Goal: Information Seeking & Learning: Learn about a topic

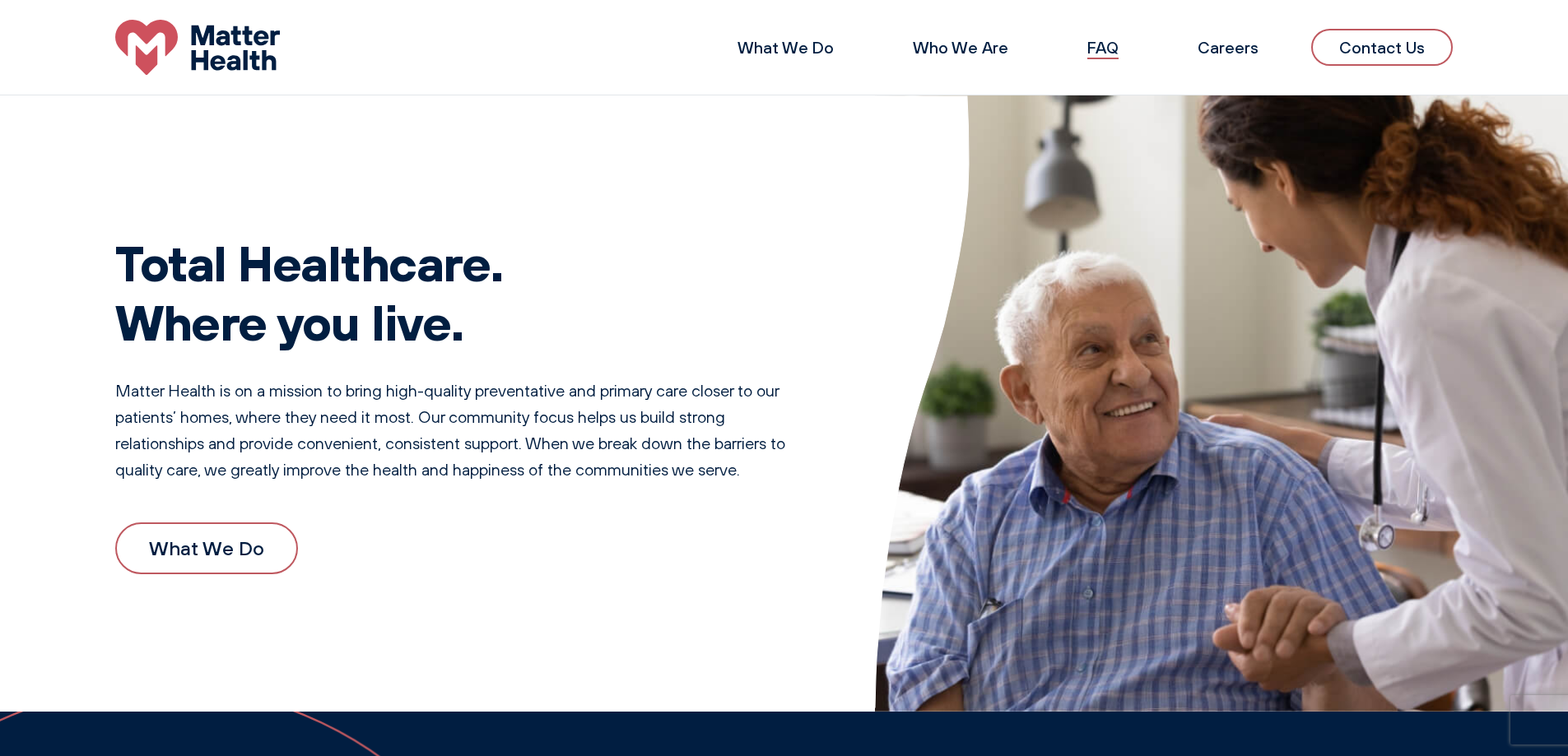
click at [1113, 48] on link "FAQ" at bounding box center [1102, 47] width 31 height 20
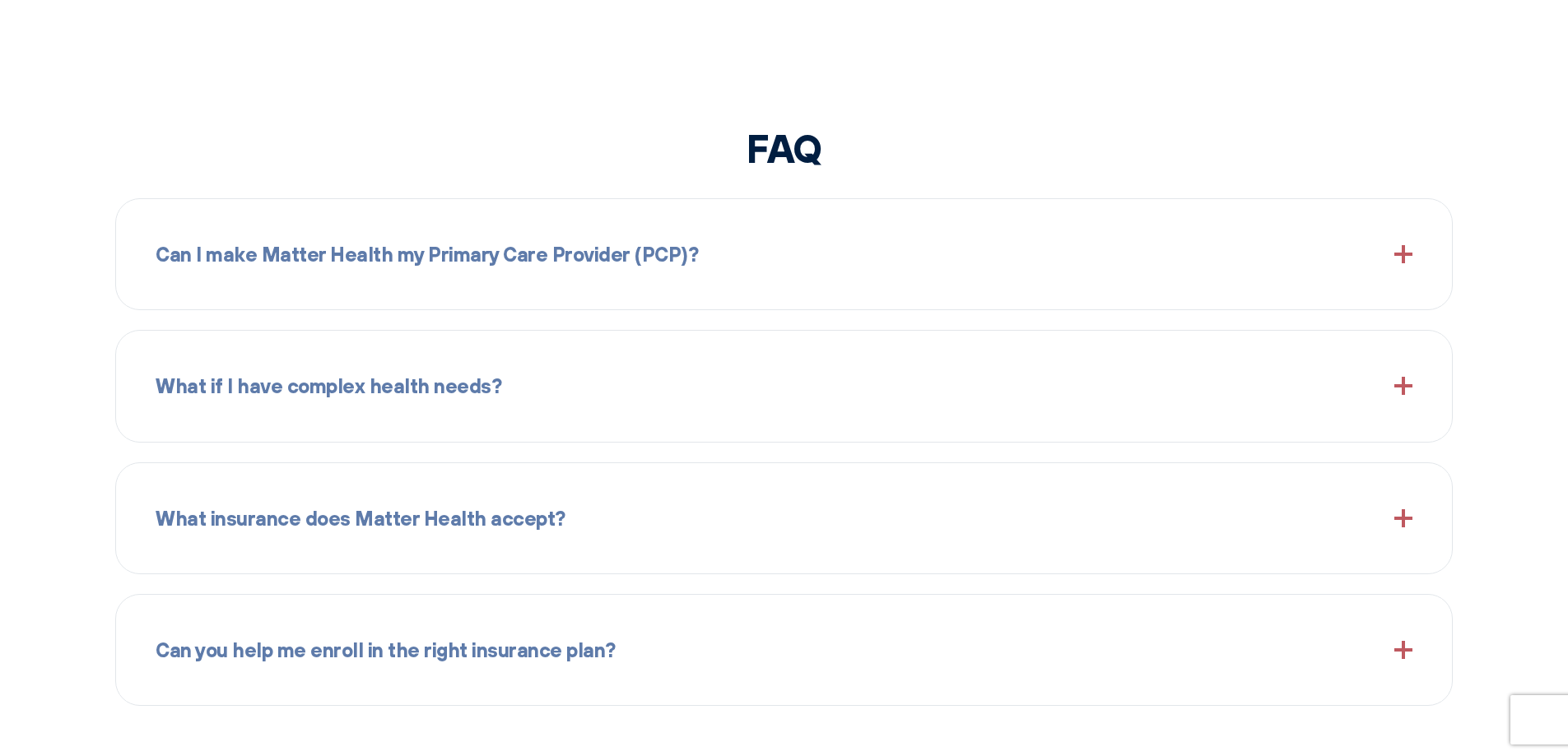
scroll to position [2031, 0]
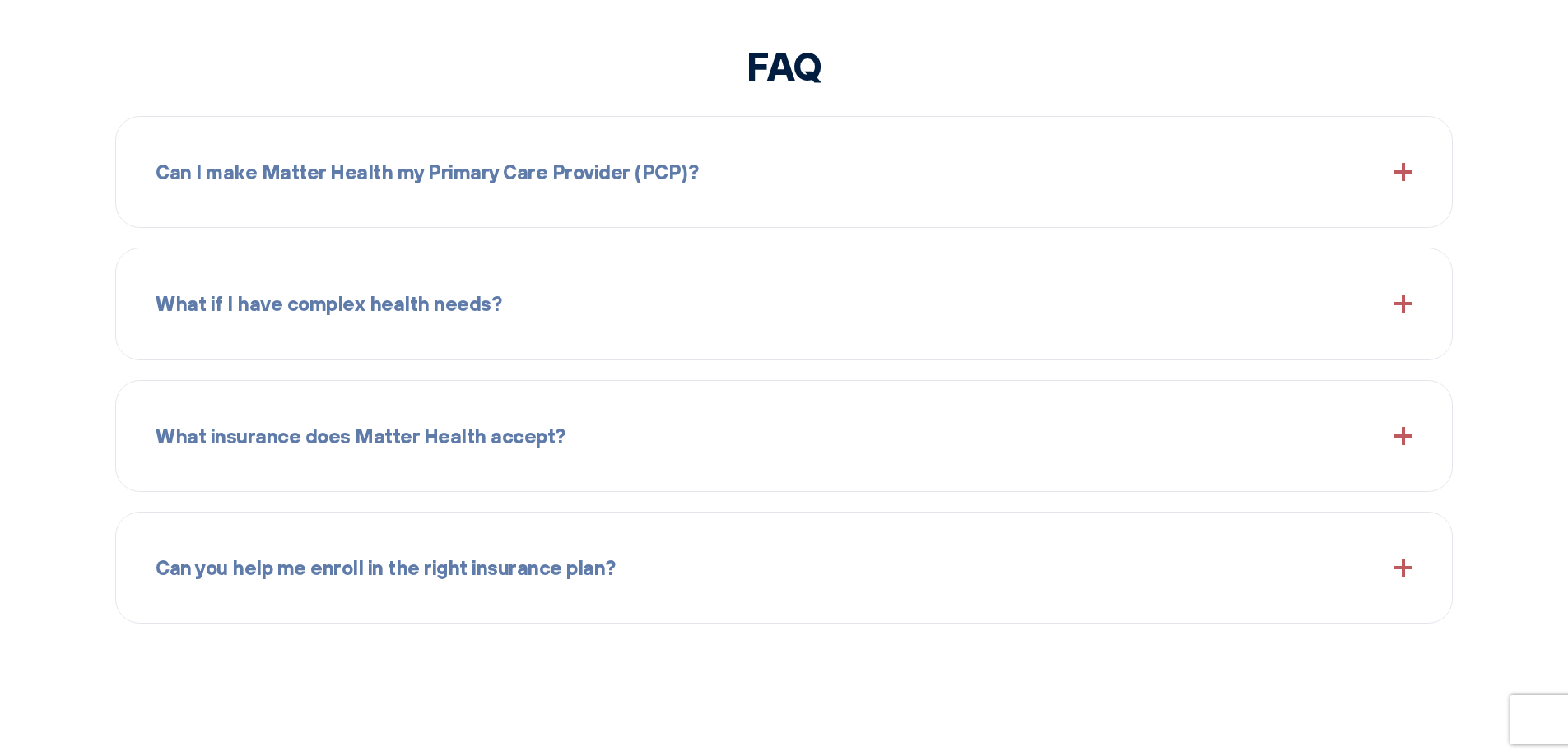
click at [1397, 172] on span at bounding box center [1403, 172] width 19 height 19
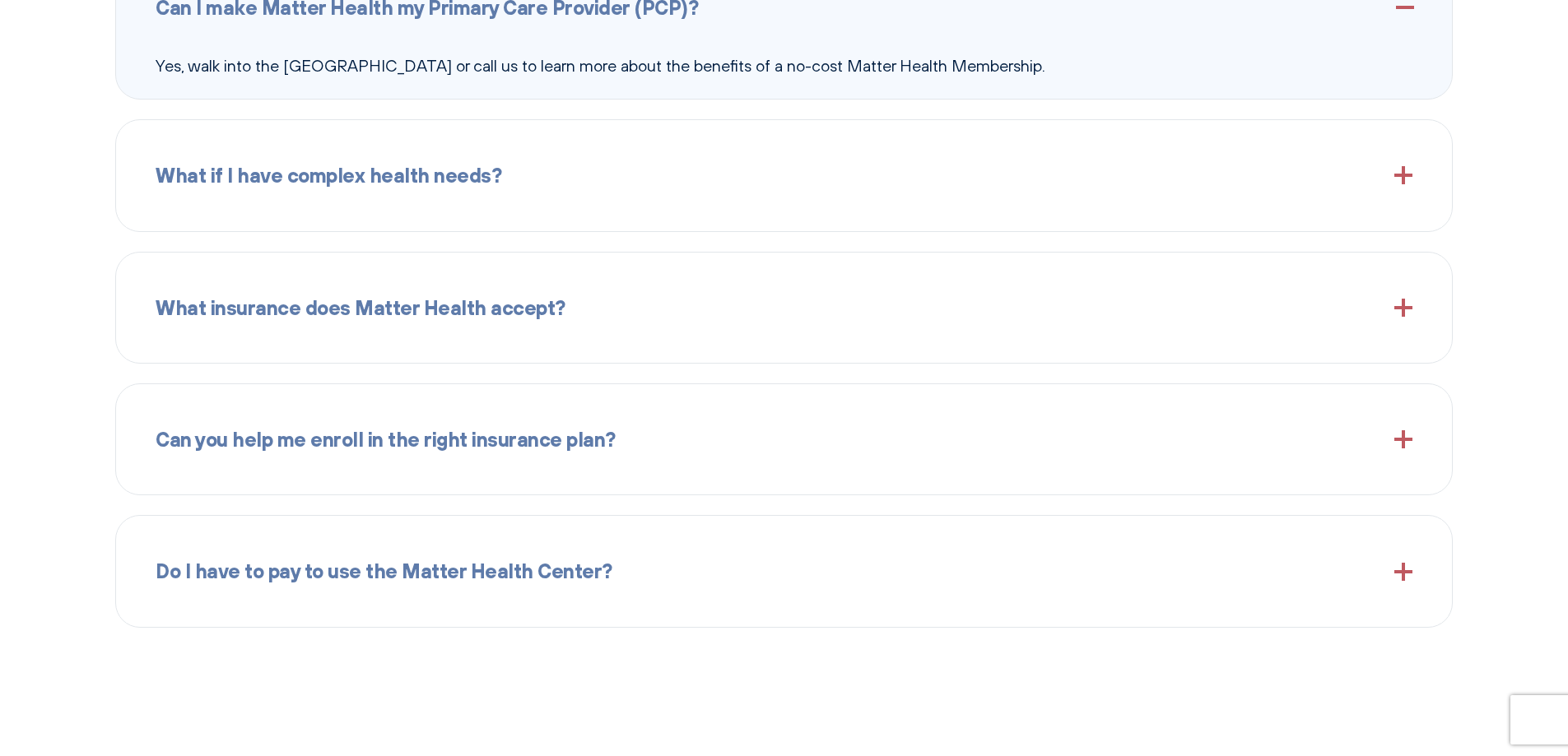
scroll to position [2360, 0]
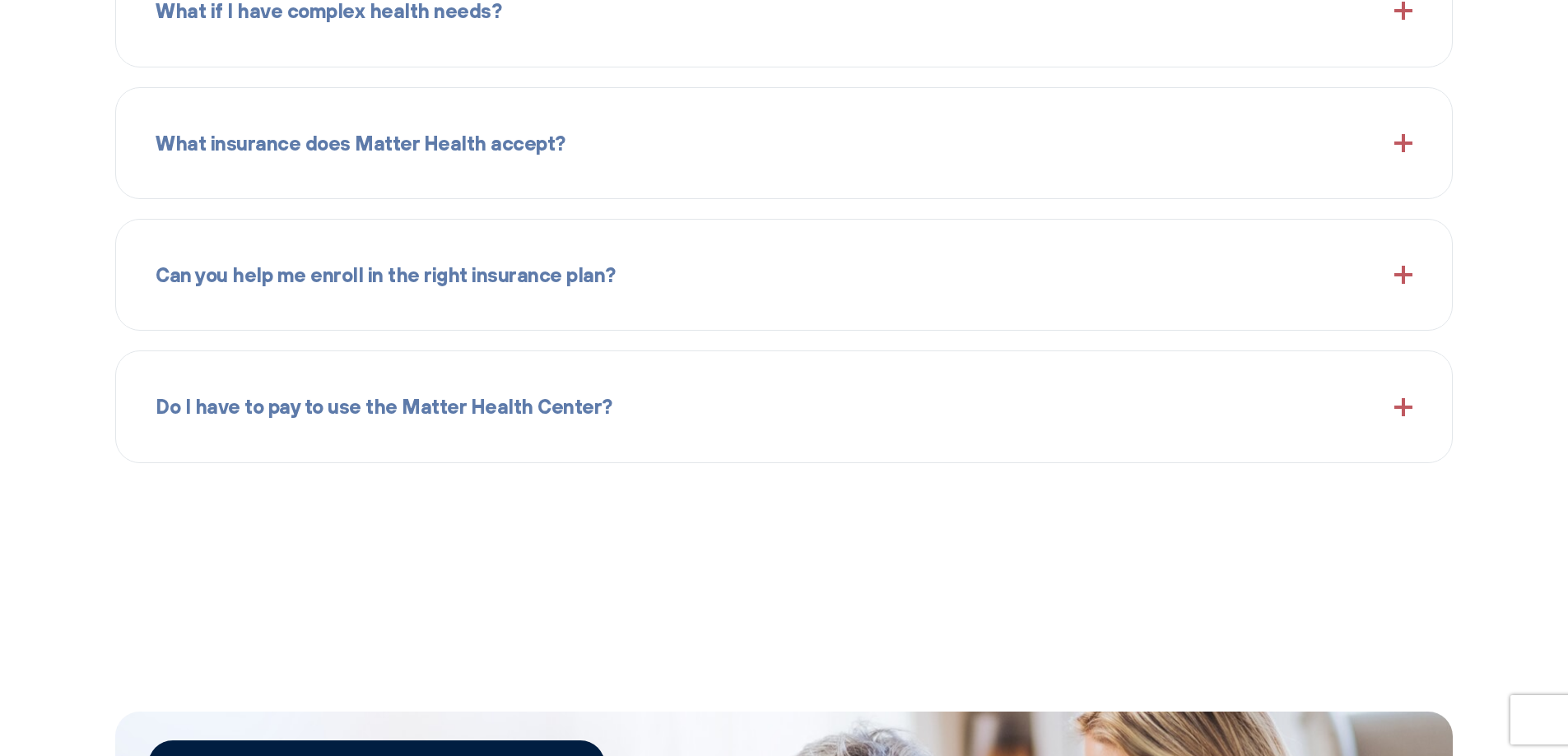
click at [800, 148] on div "What insurance does Matter Health accept?" at bounding box center [784, 143] width 1257 height 71
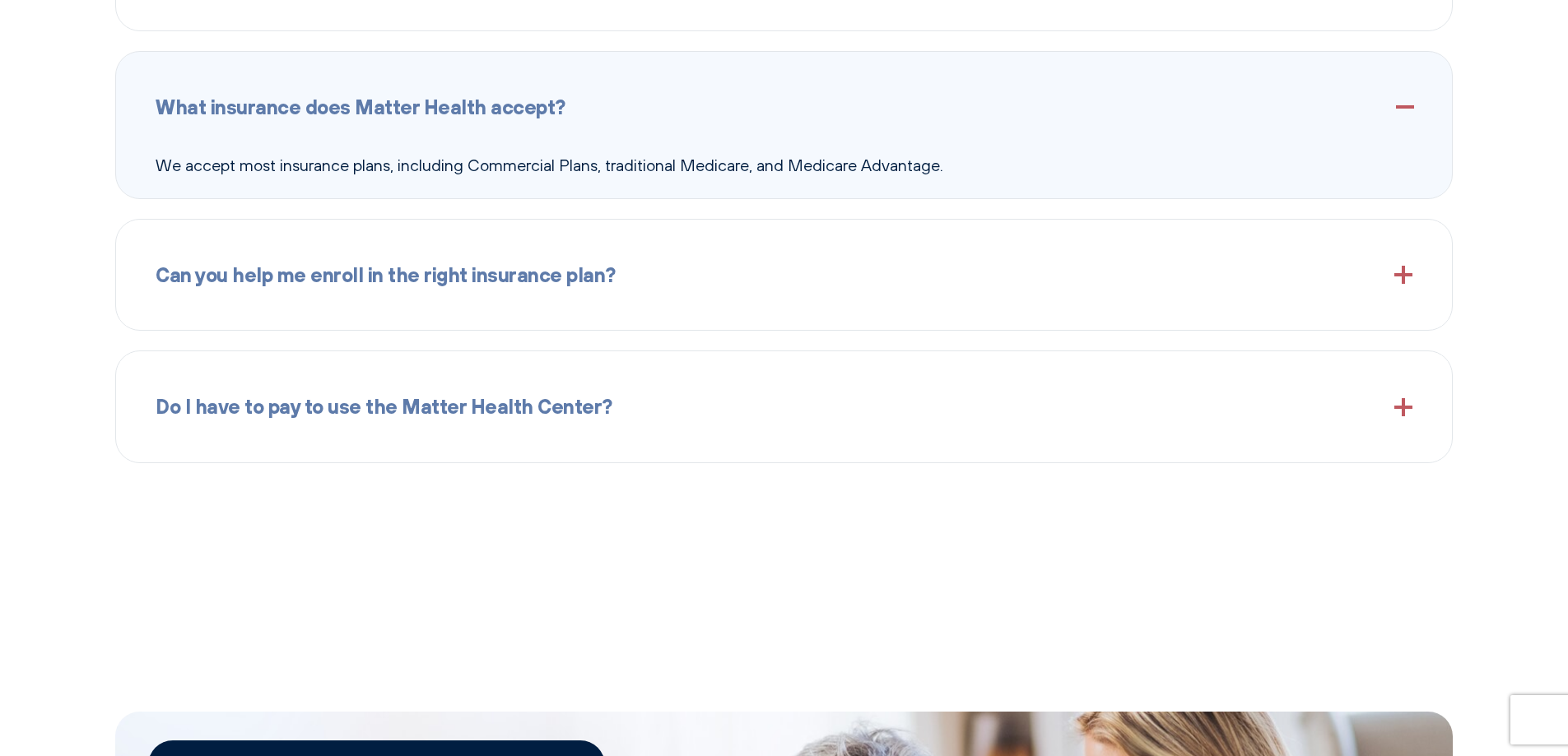
click at [954, 271] on div "Can you help me enroll in the right insurance plan?" at bounding box center [784, 274] width 1257 height 71
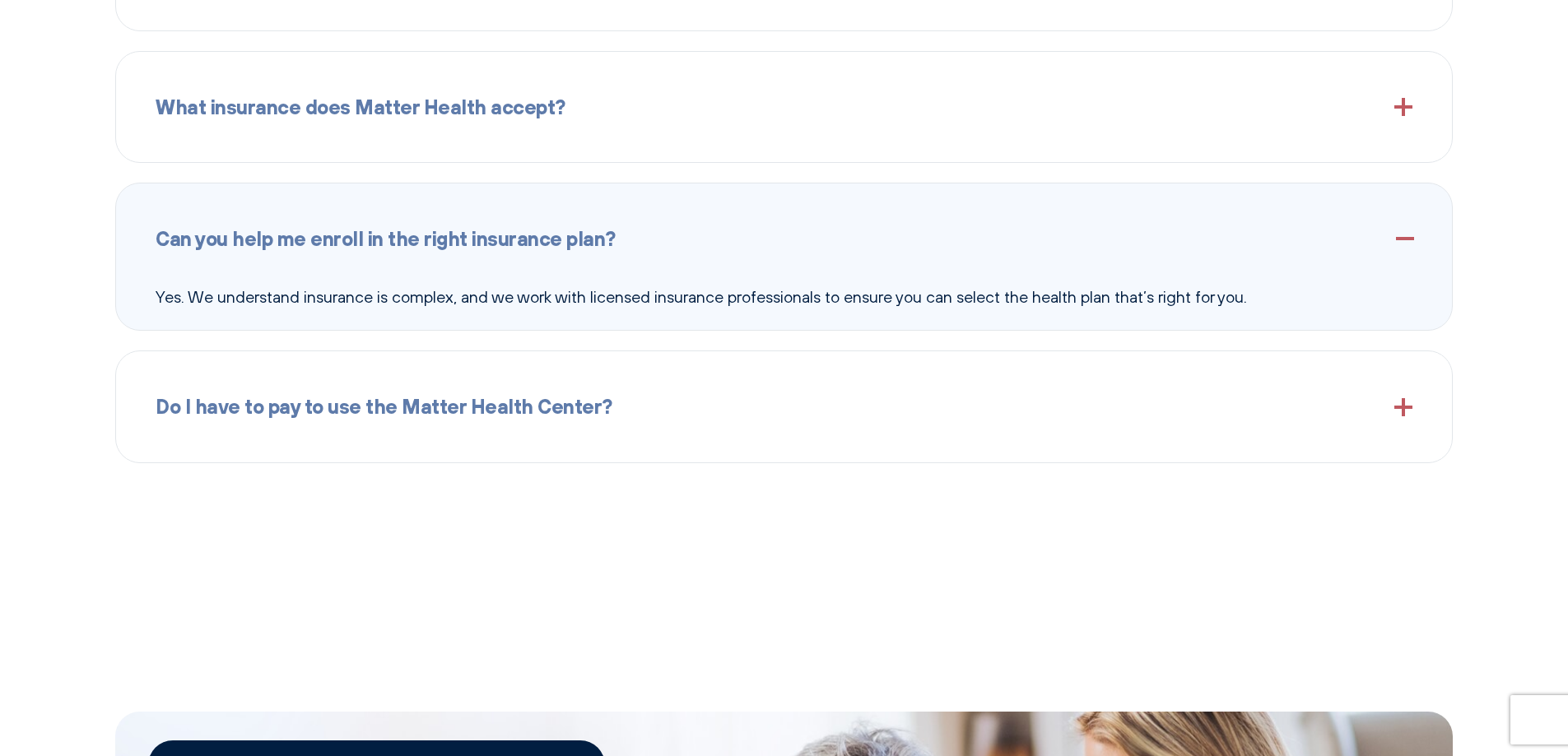
click at [937, 109] on div "What insurance does Matter Health accept?" at bounding box center [784, 107] width 1257 height 71
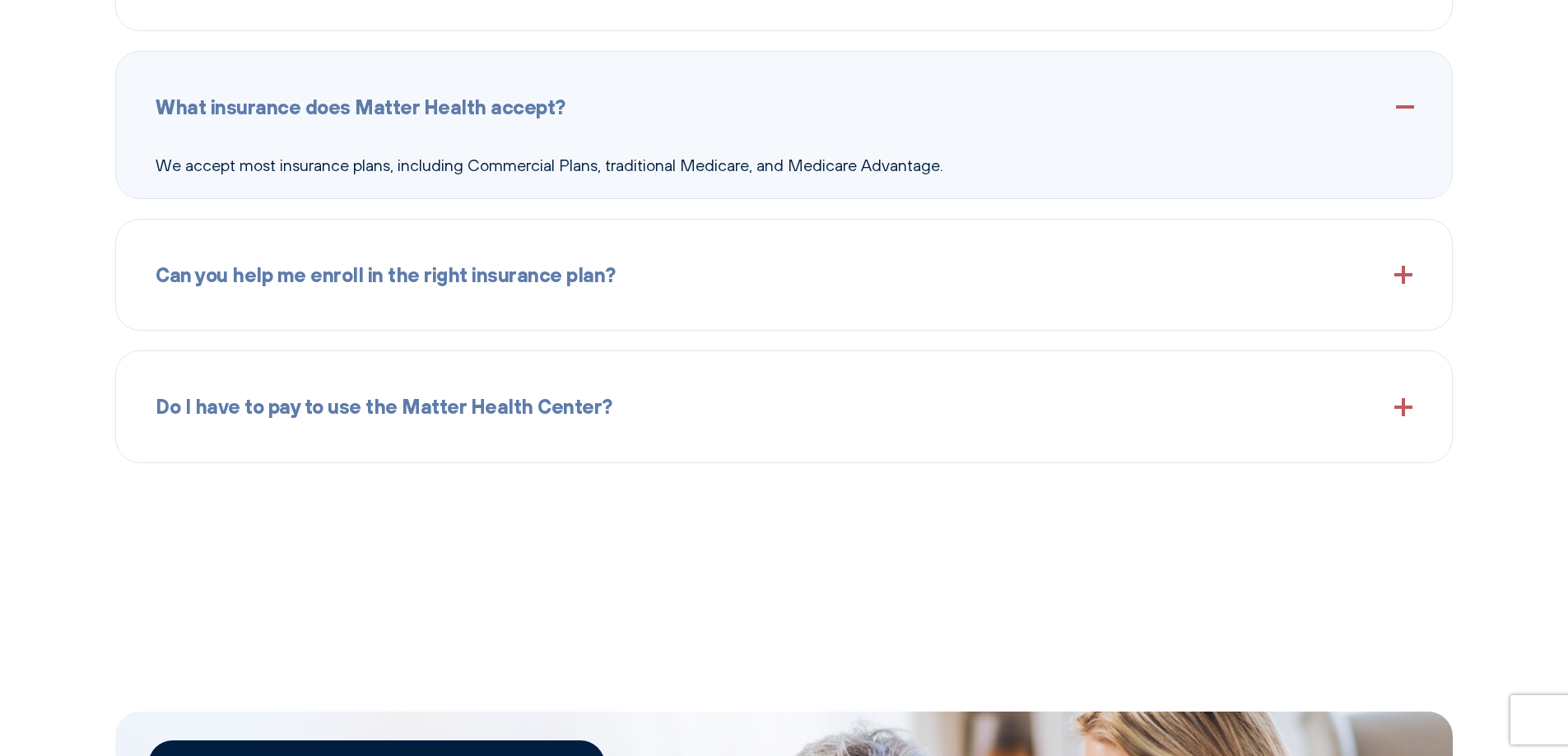
click at [889, 385] on div "Do I have to pay to use the Matter Health Center?" at bounding box center [784, 407] width 1257 height 71
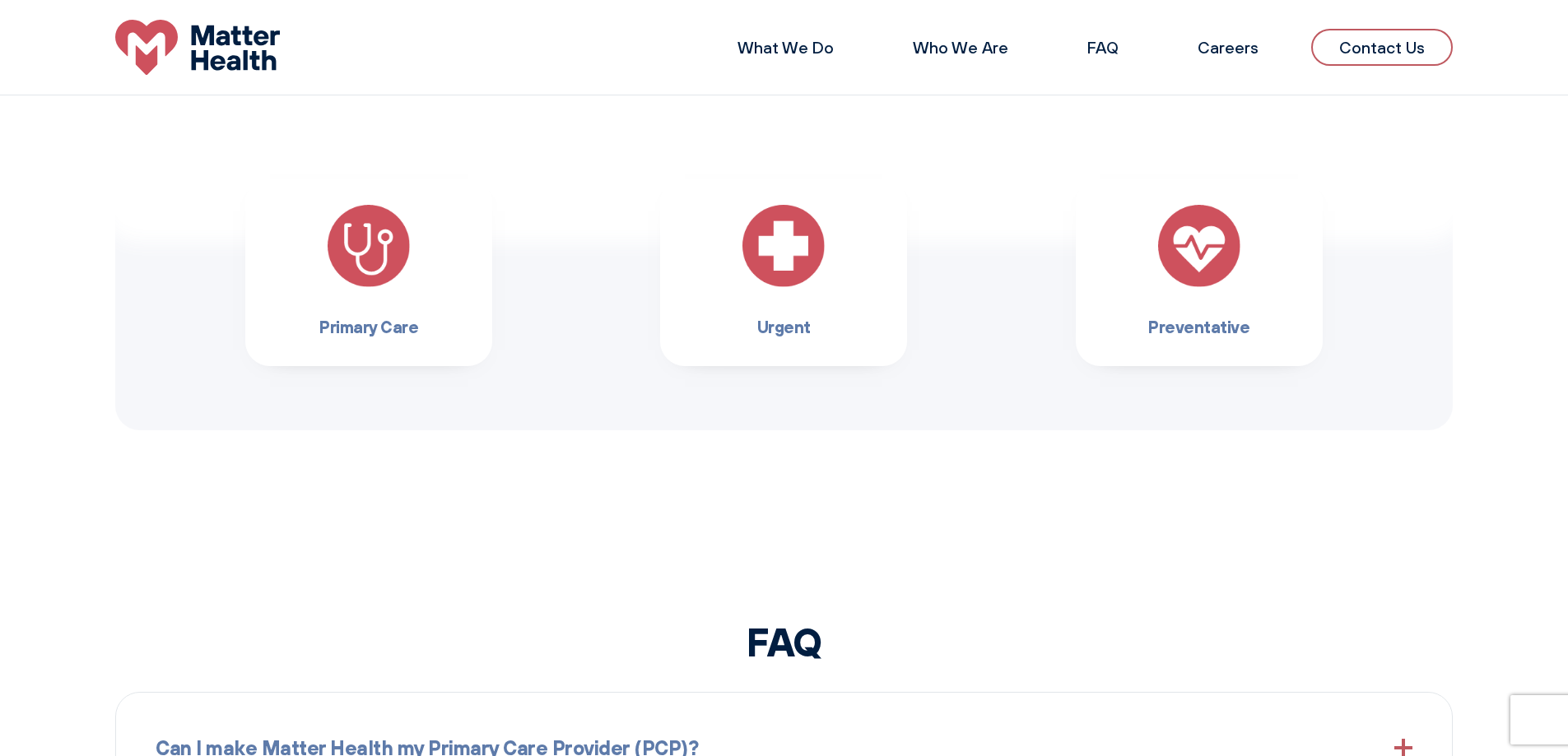
scroll to position [1044, 0]
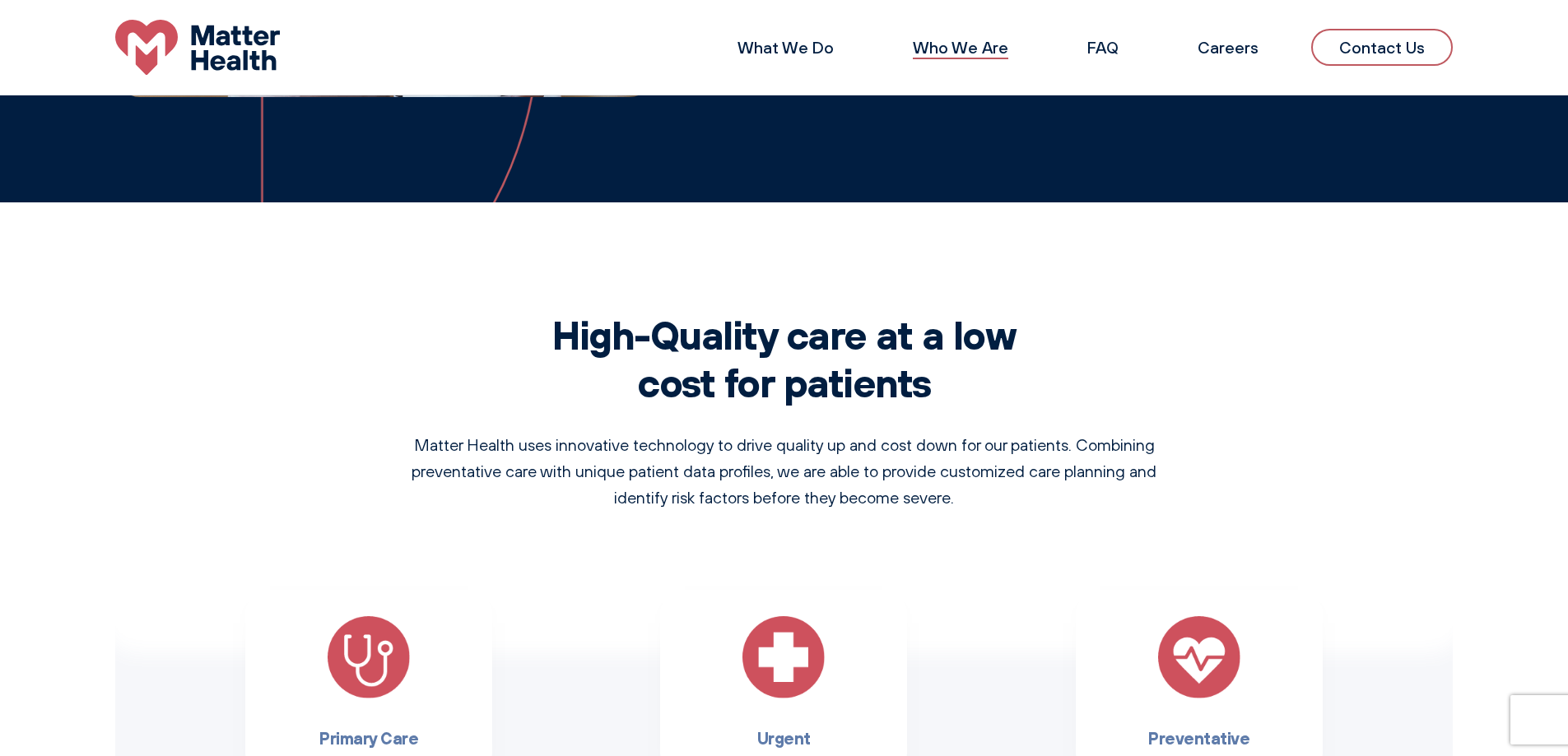
click at [965, 55] on link "Who We Are" at bounding box center [961, 47] width 95 height 20
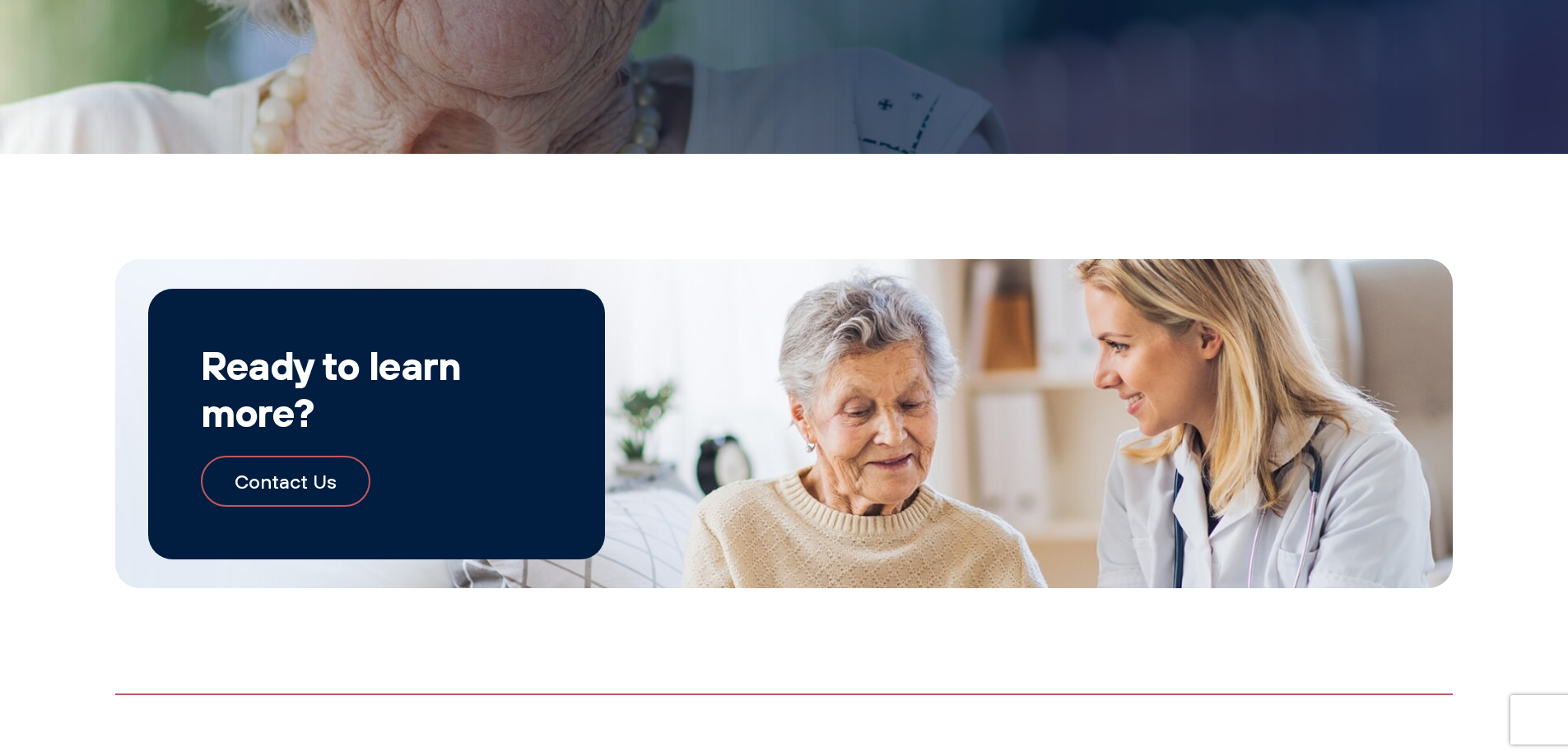
scroll to position [1919, 0]
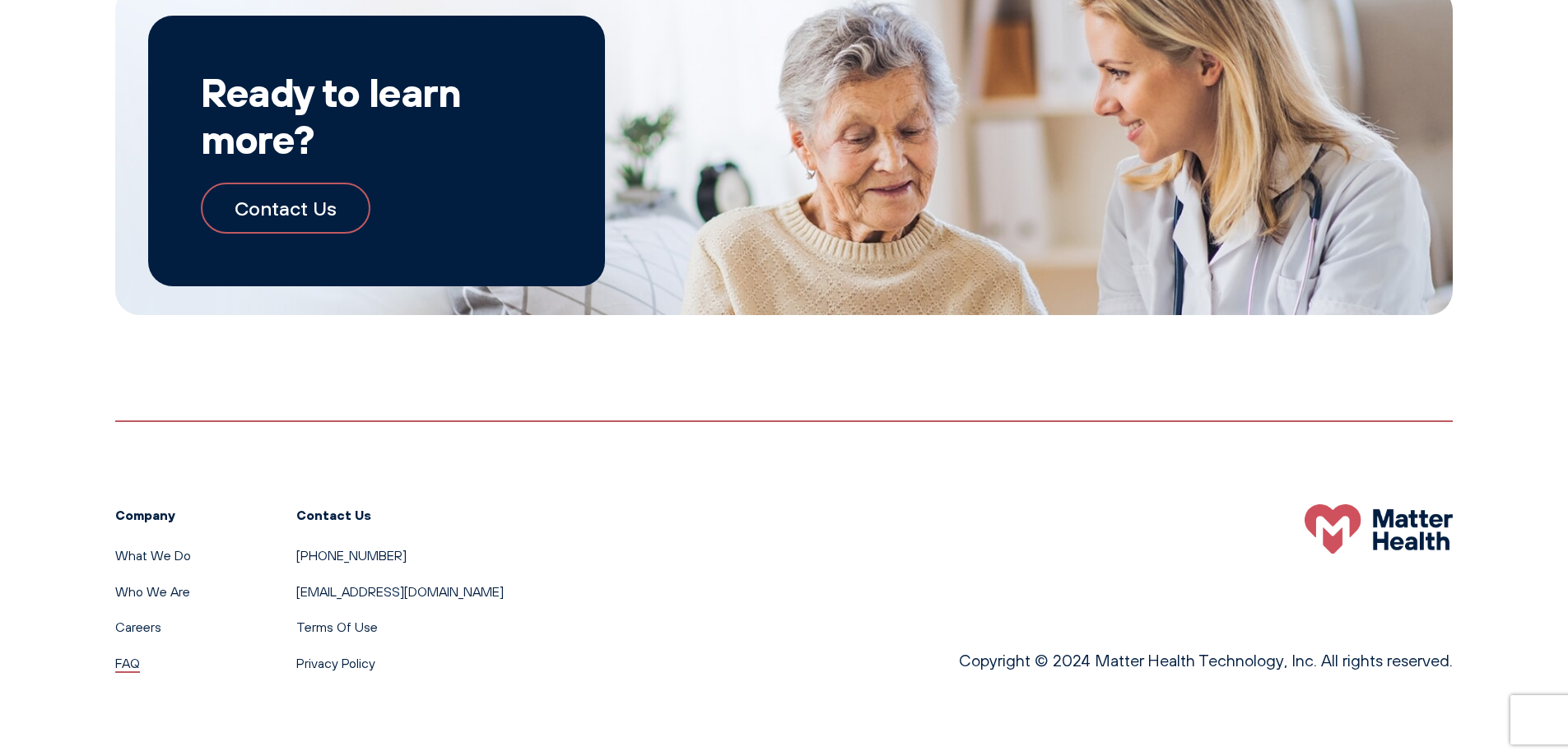
click at [127, 666] on link "FAQ" at bounding box center [128, 663] width 25 height 17
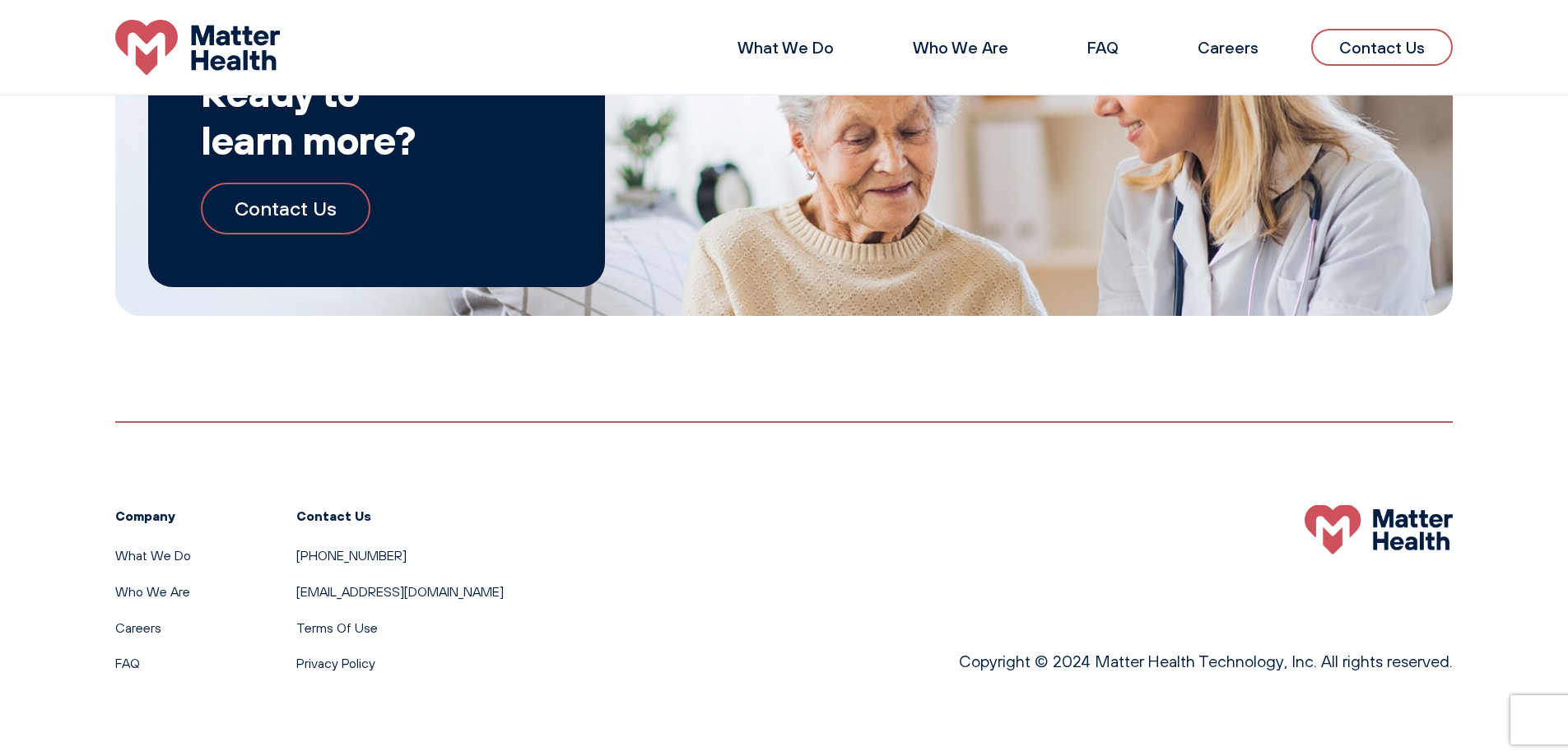
scroll to position [2391, 0]
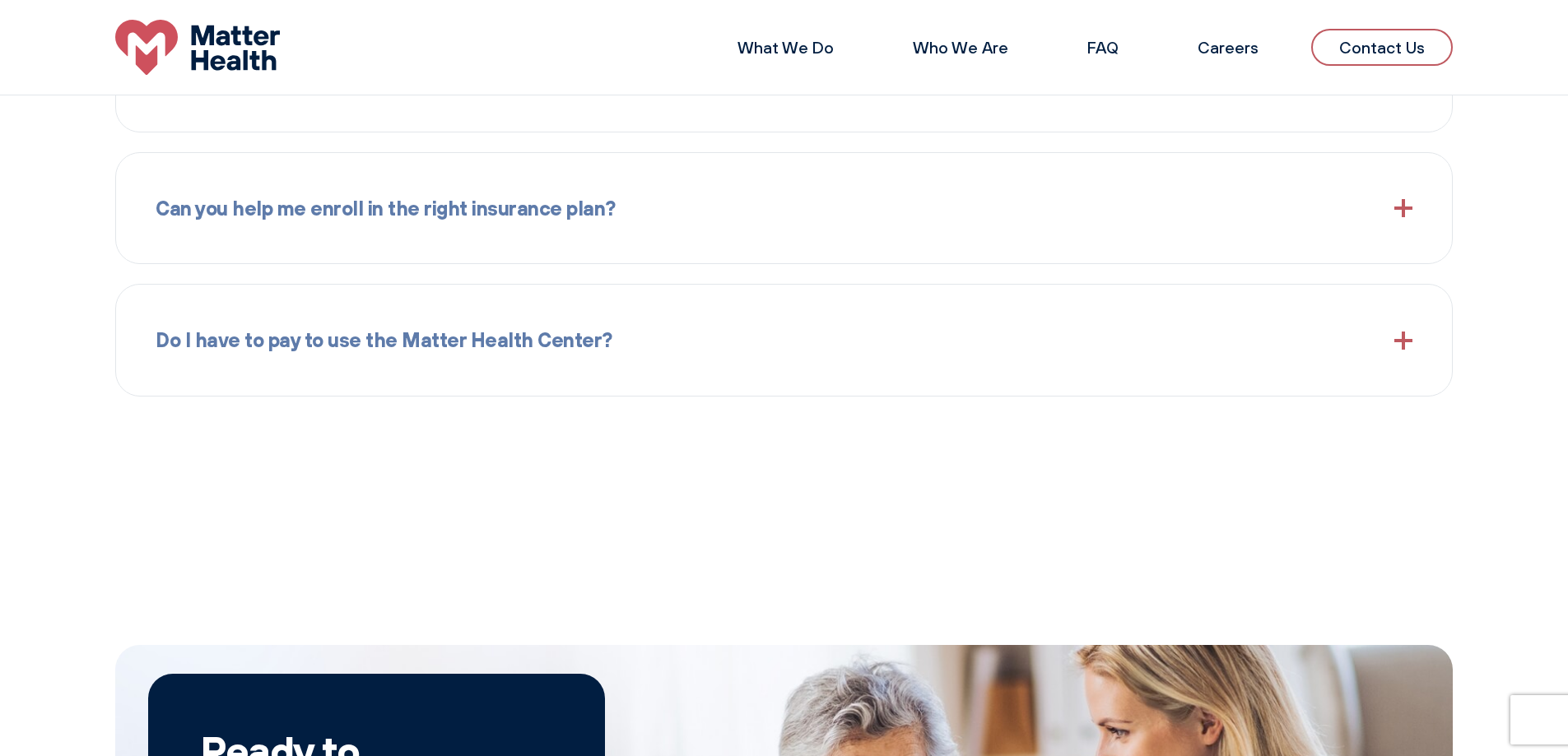
click at [712, 357] on div "Do I have to pay to use the Matter Health Center?" at bounding box center [784, 340] width 1257 height 71
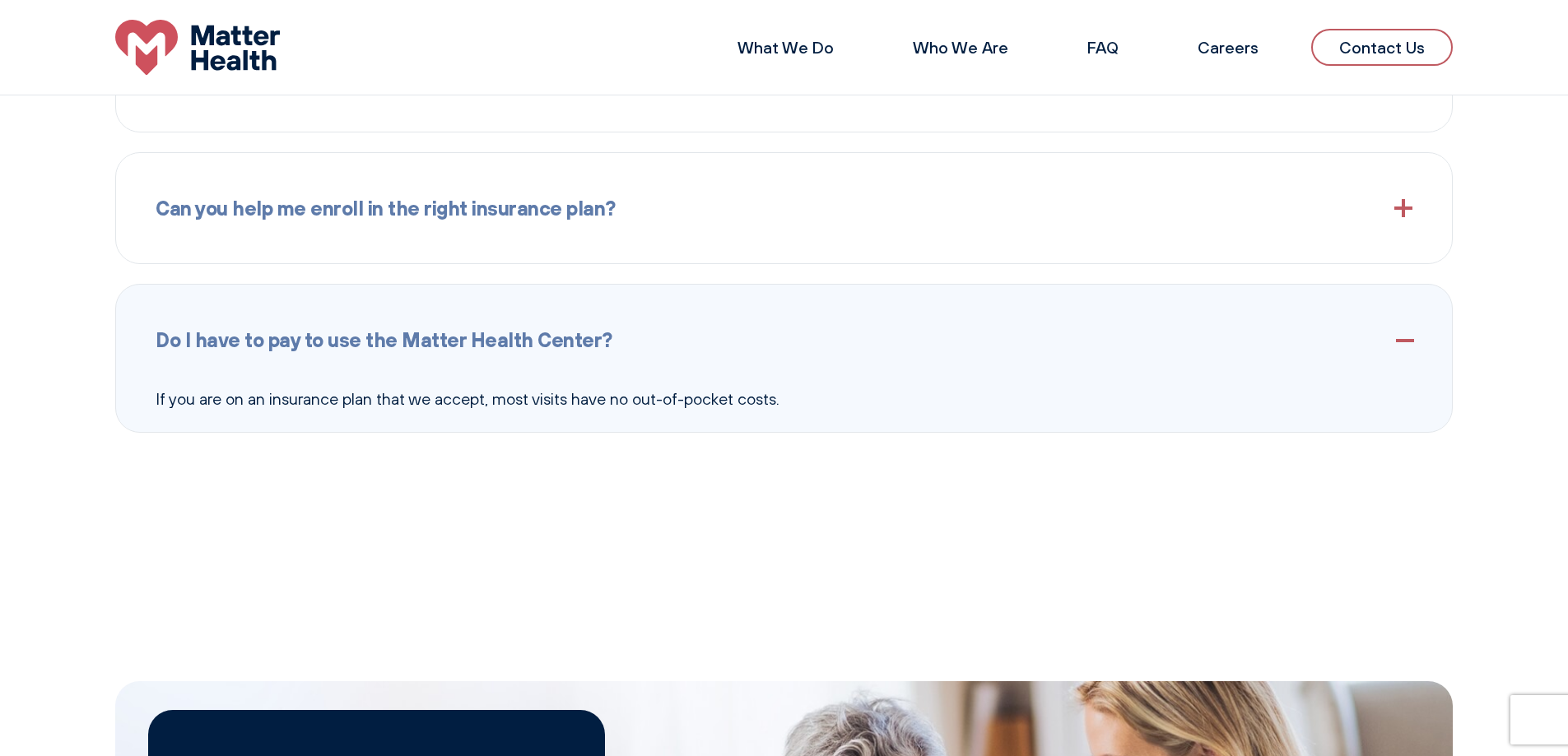
scroll to position [2226, 0]
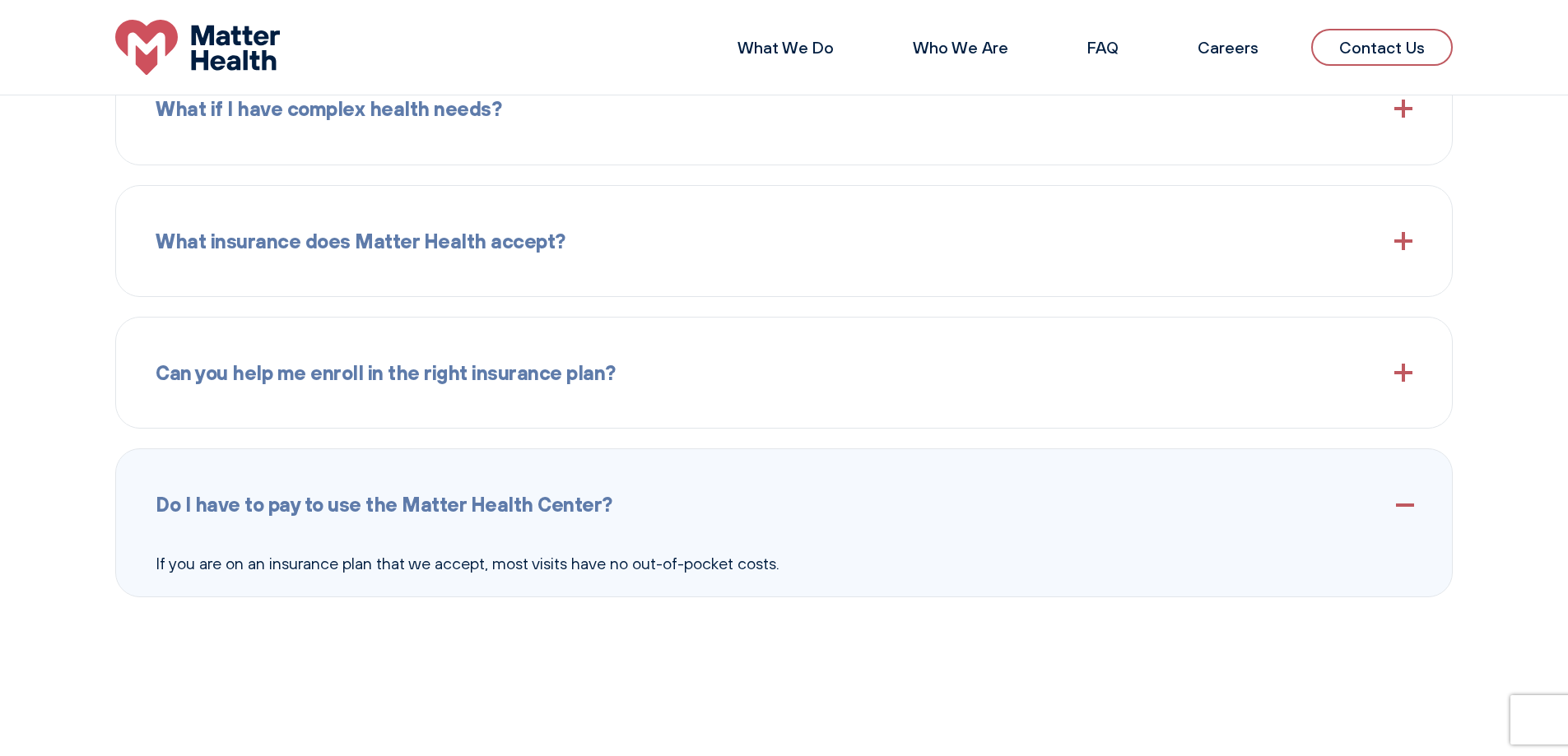
click at [611, 373] on span "Can you help me enroll in the right insurance plan?" at bounding box center [385, 372] width 460 height 31
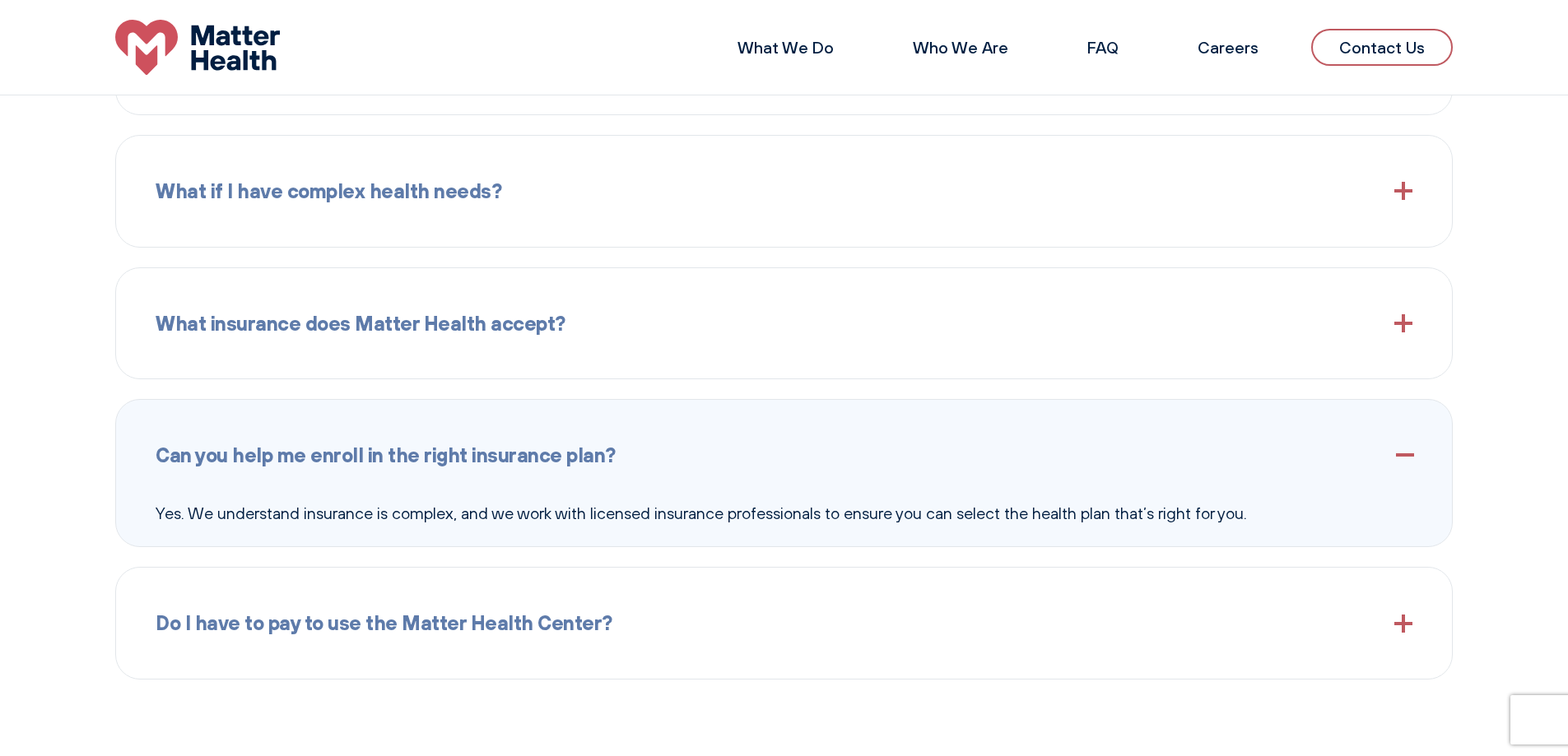
scroll to position [2062, 0]
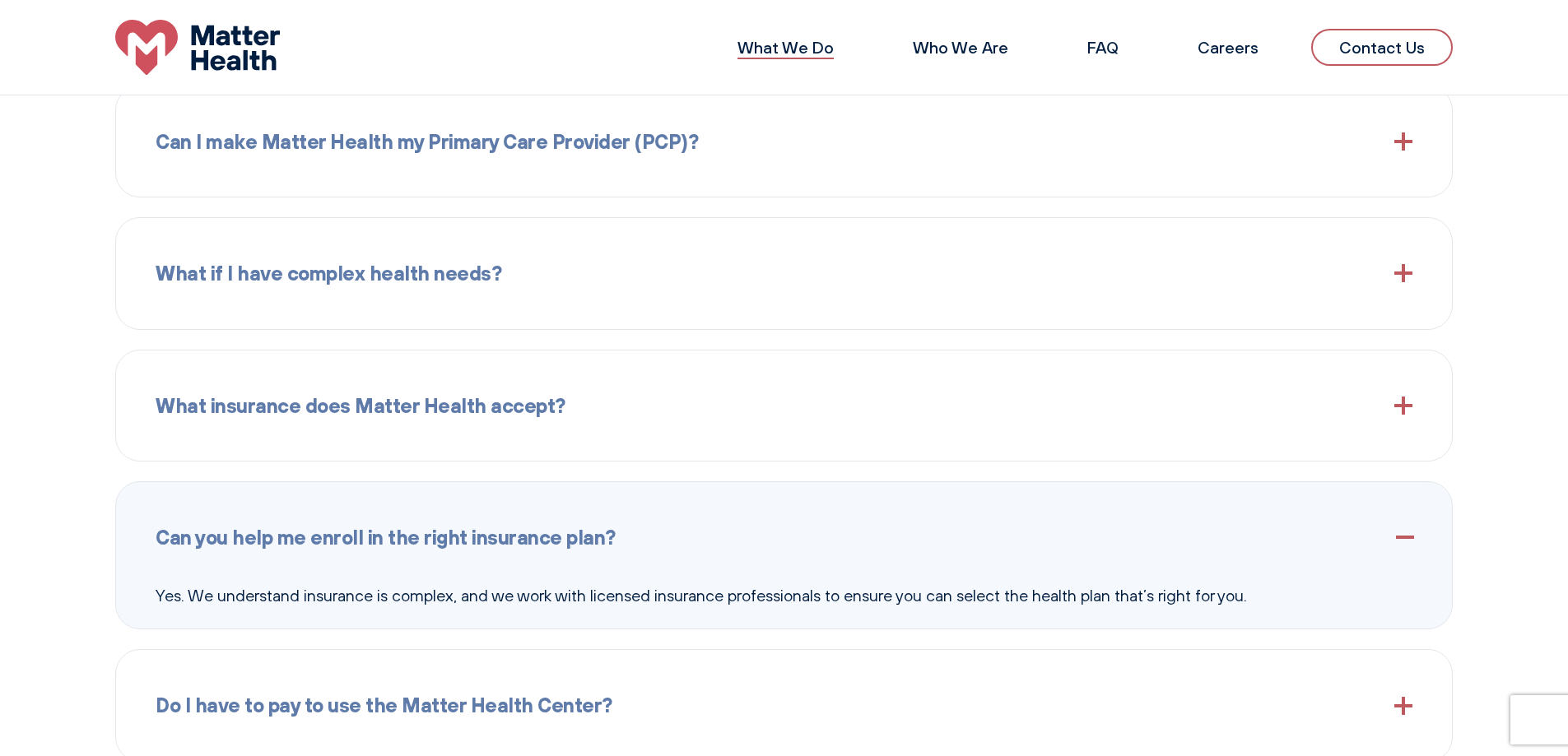
click at [791, 48] on link "What We Do" at bounding box center [785, 47] width 96 height 20
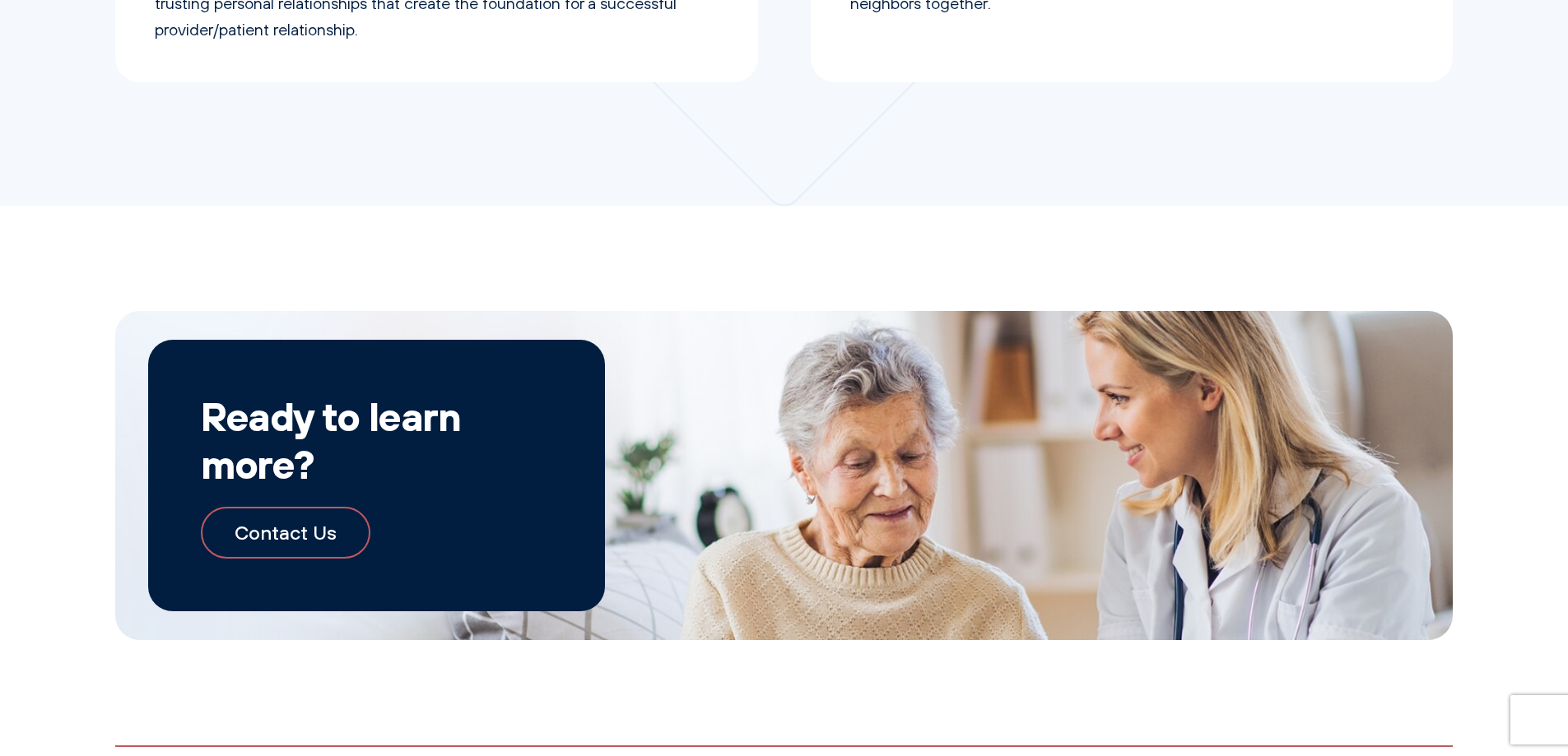
scroll to position [1807, 0]
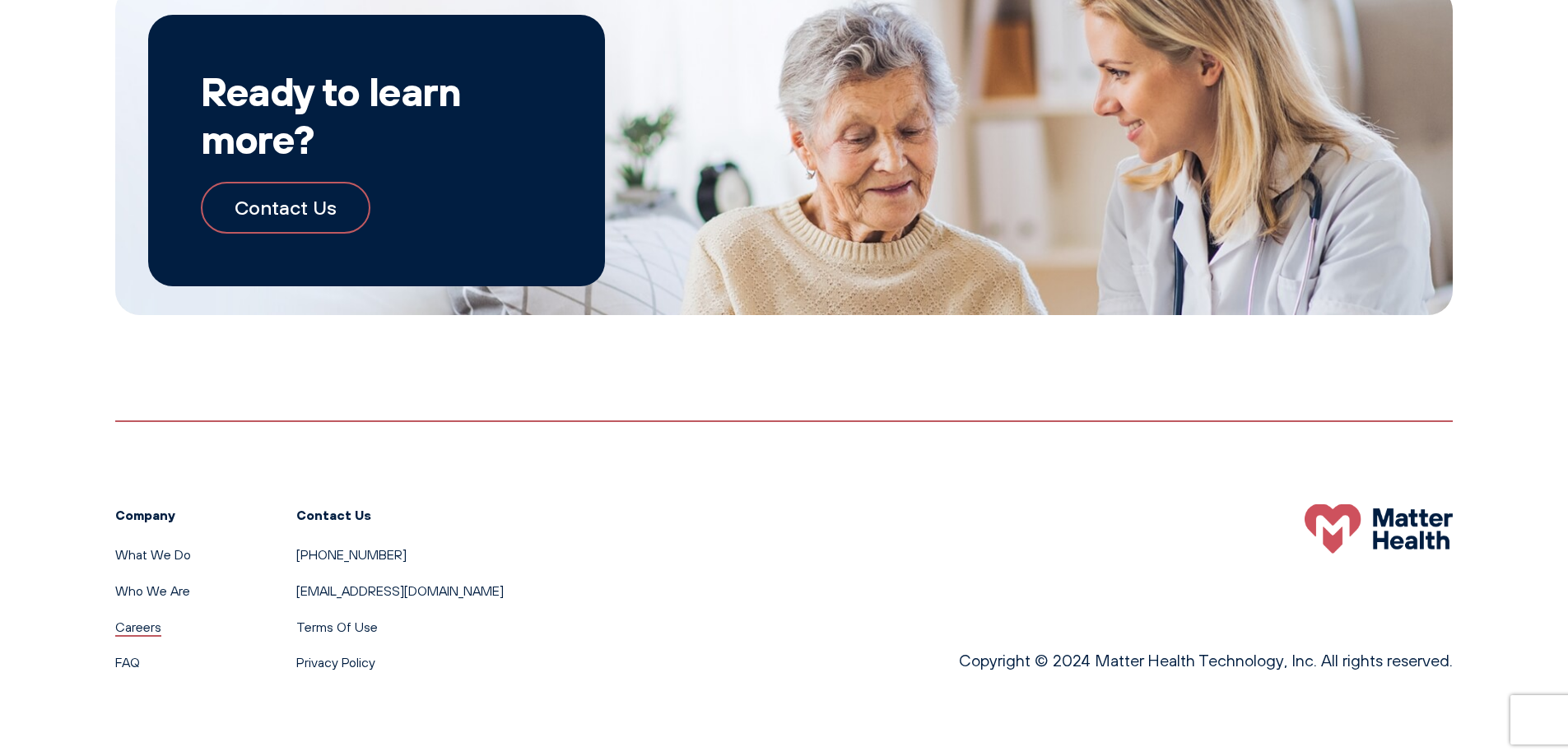
click at [147, 625] on link "Careers" at bounding box center [139, 626] width 46 height 17
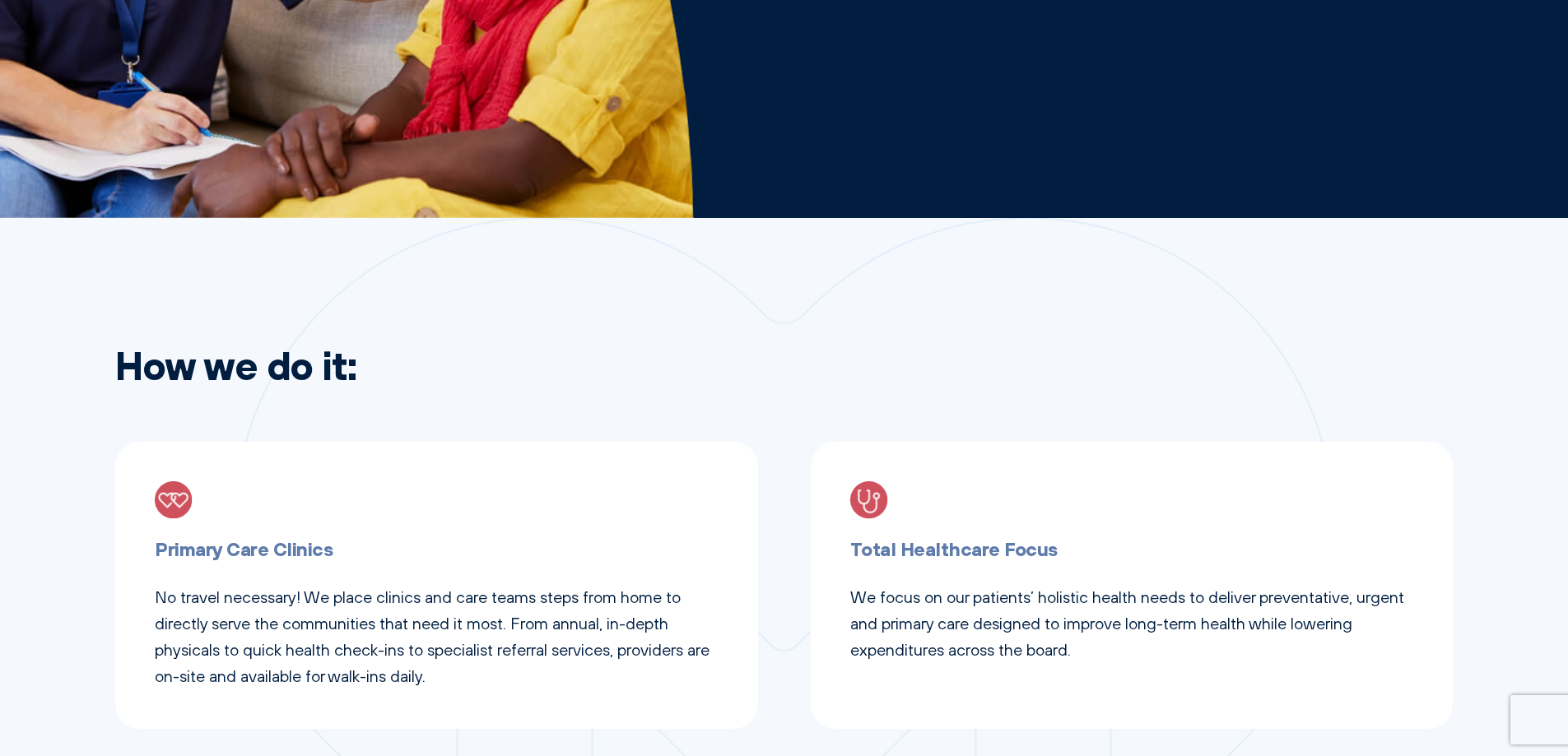
scroll to position [741, 0]
